Goal: Browse casually

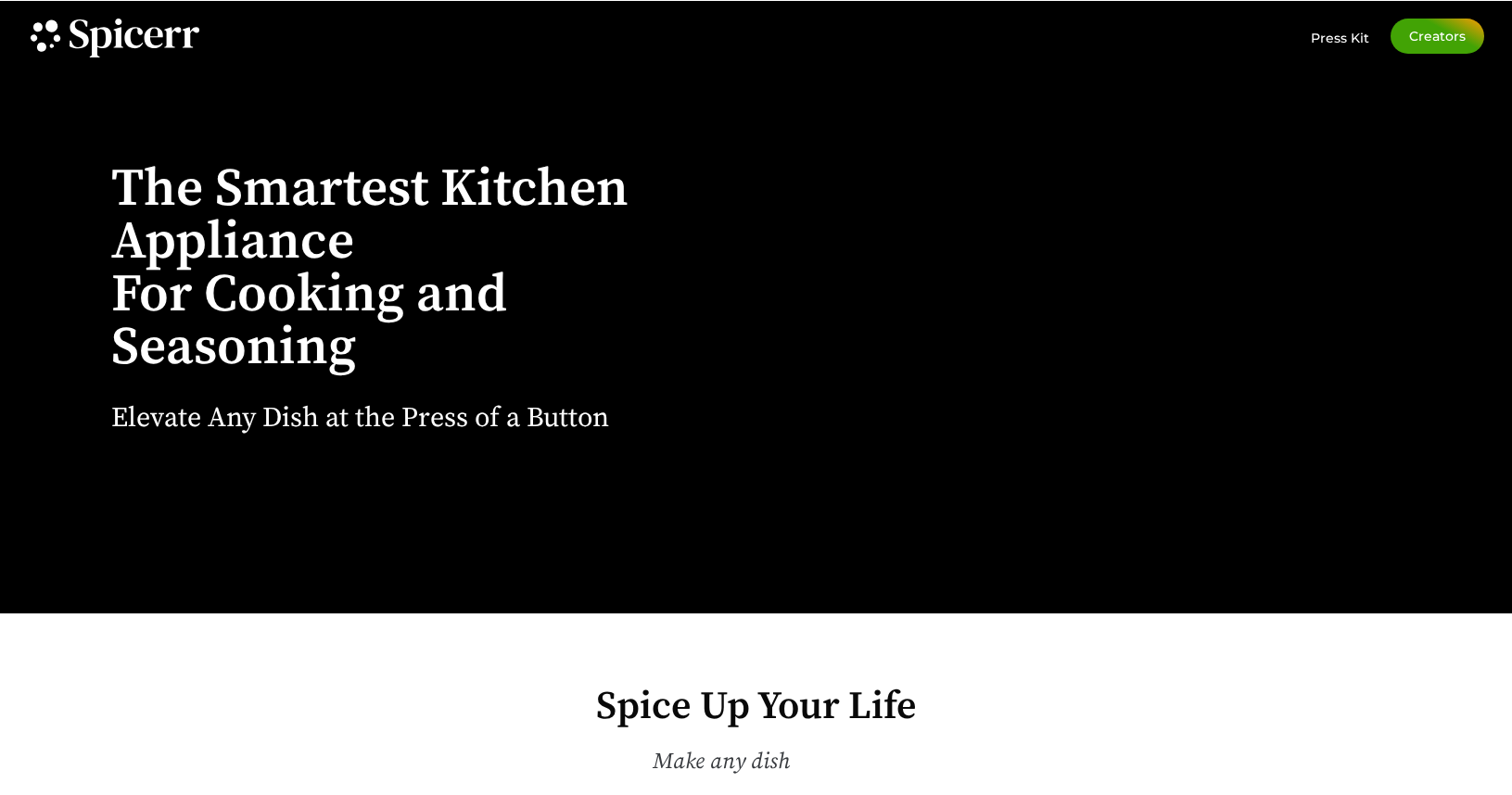
click at [697, 364] on h1 "The Smartest Kitchen Appliance For Cooking and Seasoning" at bounding box center [404, 269] width 587 height 211
click at [1137, 212] on div at bounding box center [1096, 320] width 722 height 820
